Goal: Information Seeking & Learning: Learn about a topic

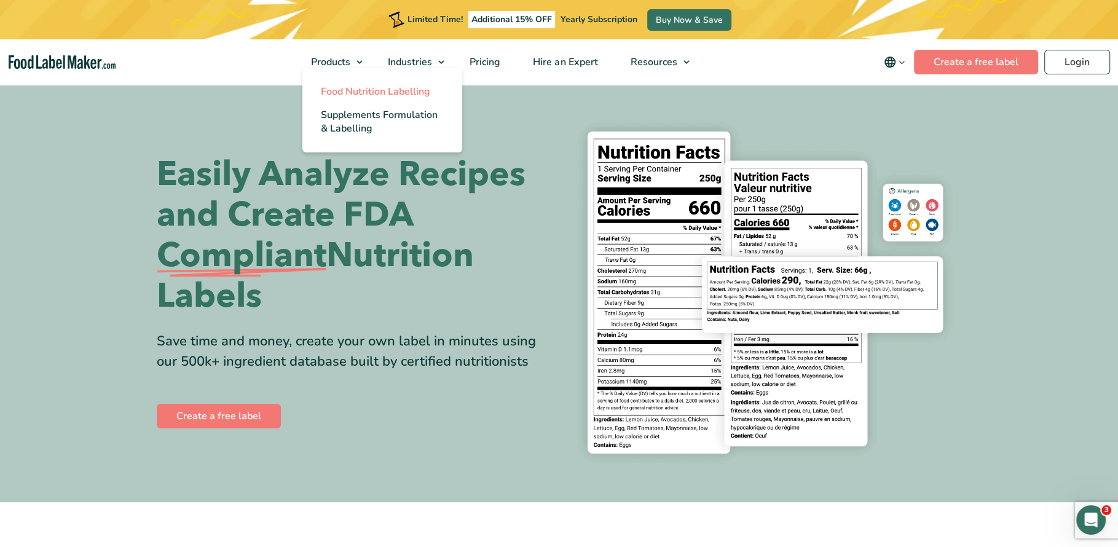
click at [347, 88] on span "Food Nutrition Labelling" at bounding box center [375, 92] width 109 height 14
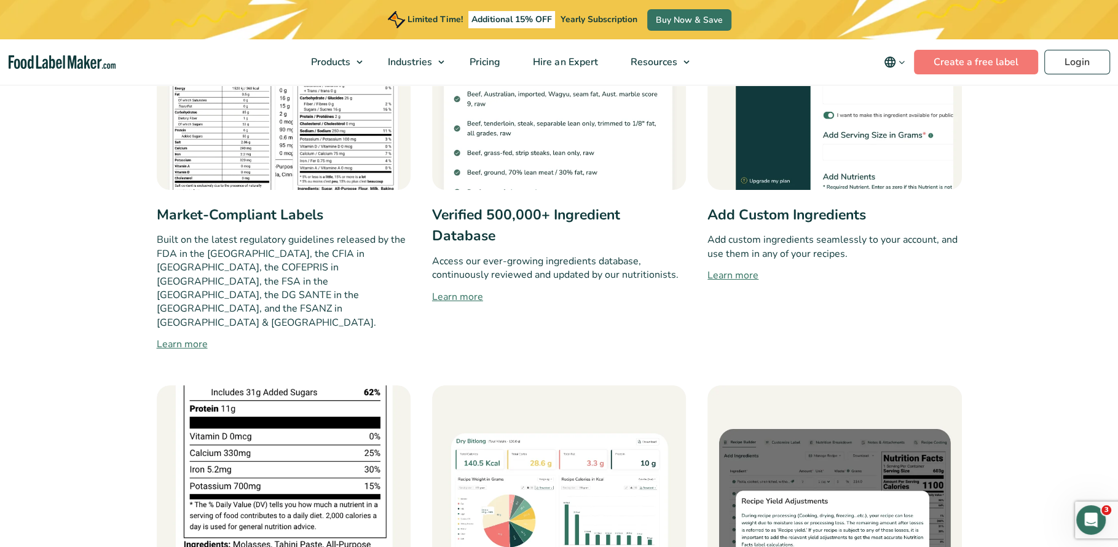
click at [154, 301] on div "Key Features Regulatory Compliant Nutrition Analysis Easy & Flexible Label Cust…" at bounding box center [558, 512] width 823 height 1452
click at [168, 337] on link "Learn more" at bounding box center [284, 344] width 254 height 15
